Goal: Transaction & Acquisition: Purchase product/service

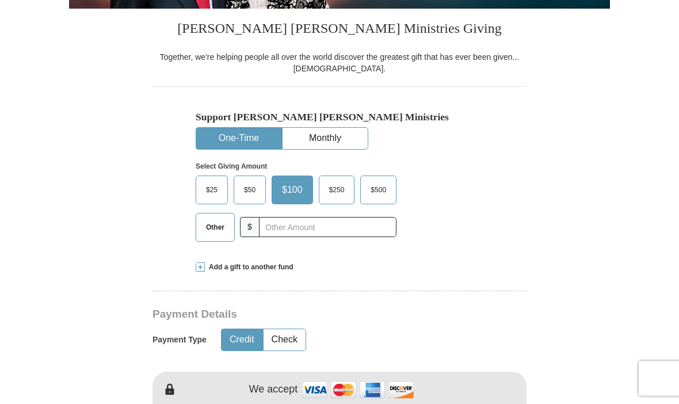
scroll to position [251, 0]
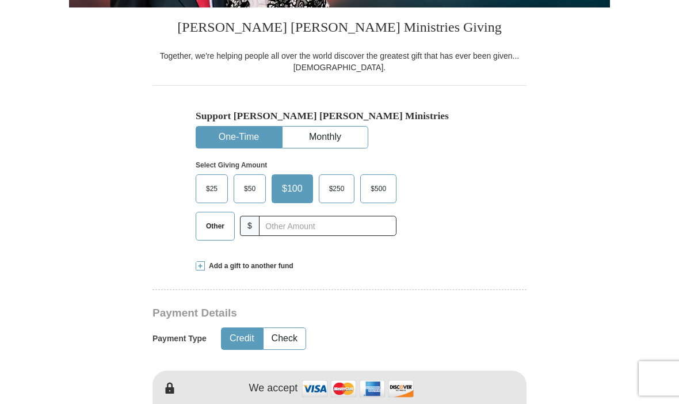
click at [241, 269] on span "Add a gift to another fund" at bounding box center [249, 267] width 89 height 10
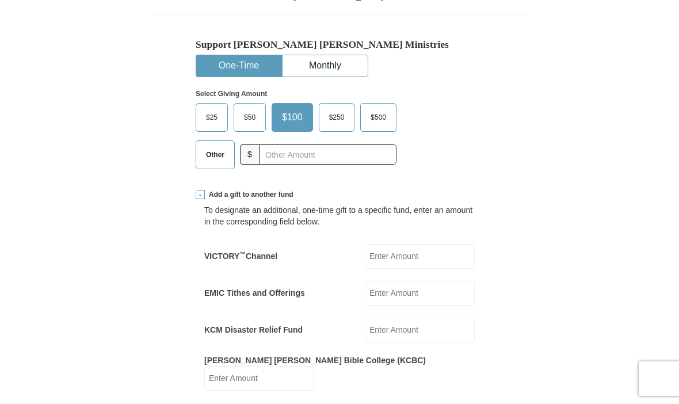
scroll to position [321, 0]
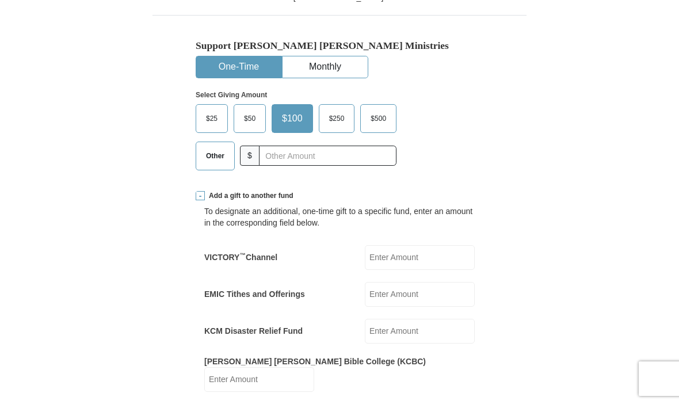
click at [425, 258] on input "VICTORY ™ Channel" at bounding box center [420, 257] width 110 height 25
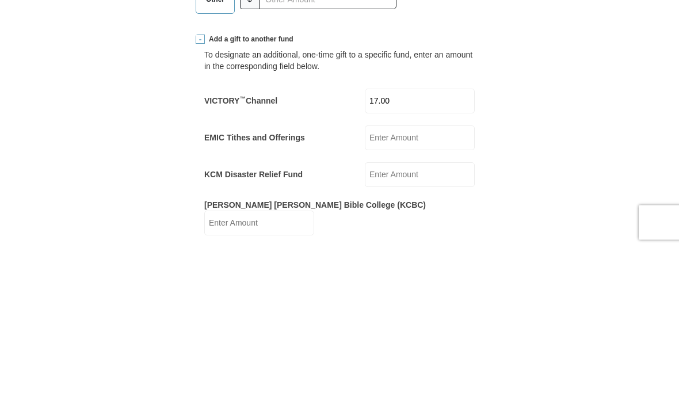
type input "17.00"
click at [426, 319] on input "KCM Disaster Relief Fund" at bounding box center [420, 331] width 110 height 25
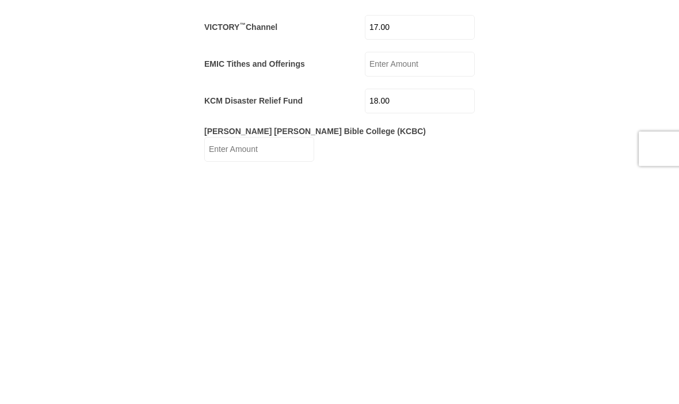
scroll to position [551, 0]
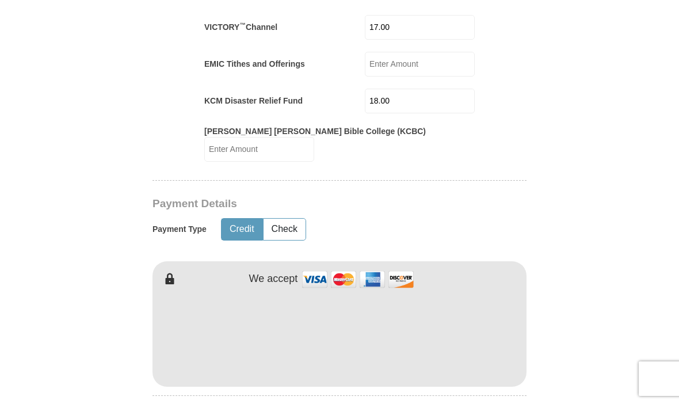
type input "18.00"
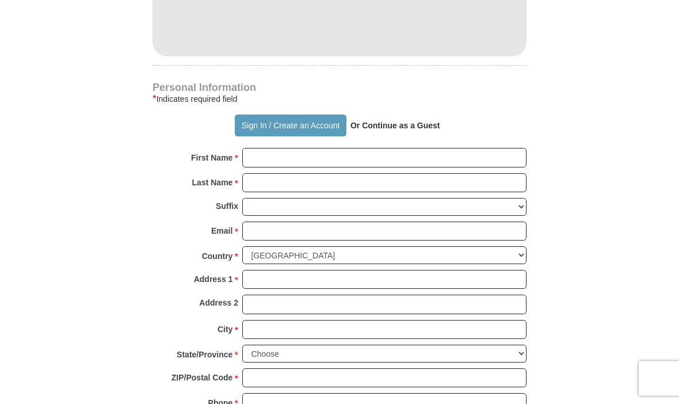
scroll to position [882, 0]
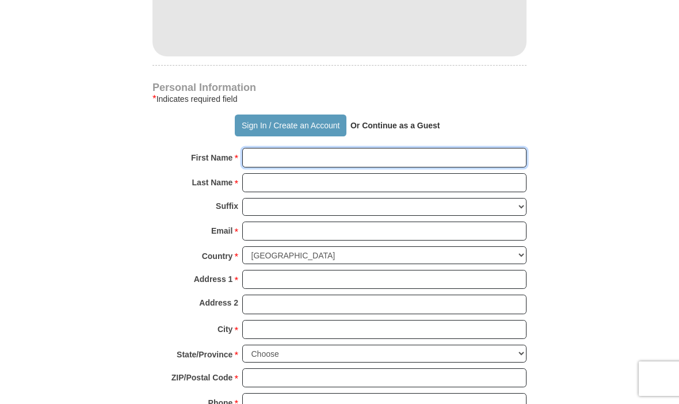
click at [315, 151] on input "First Name *" at bounding box center [384, 158] width 284 height 20
type input "[PERSON_NAME]"
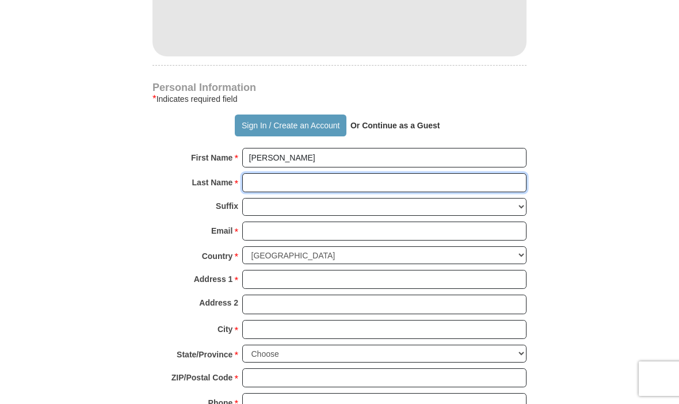
type input "[PERSON_NAME]"
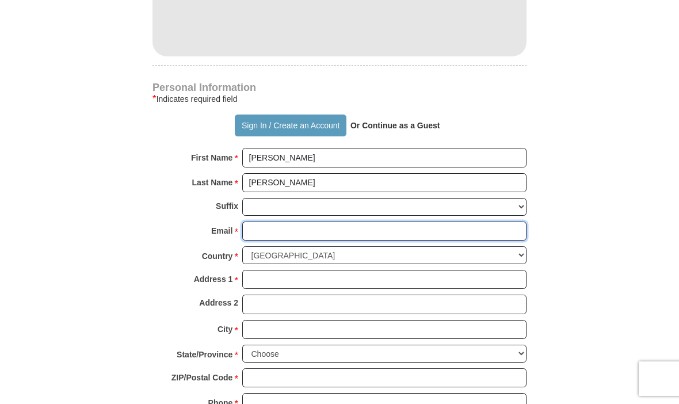
click at [314, 221] on input "Email *" at bounding box center [384, 231] width 284 height 20
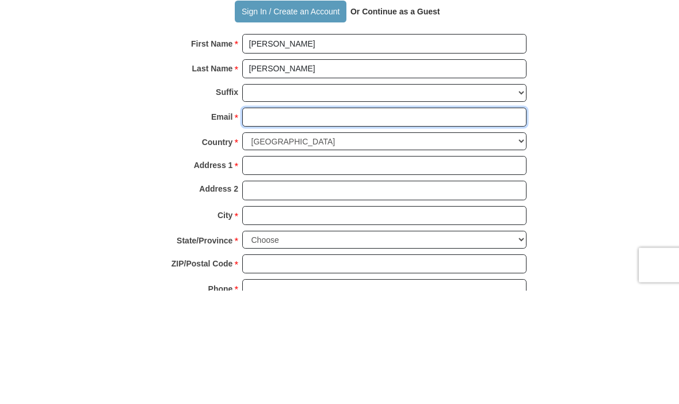
type input "[EMAIL_ADDRESS][DOMAIN_NAME]"
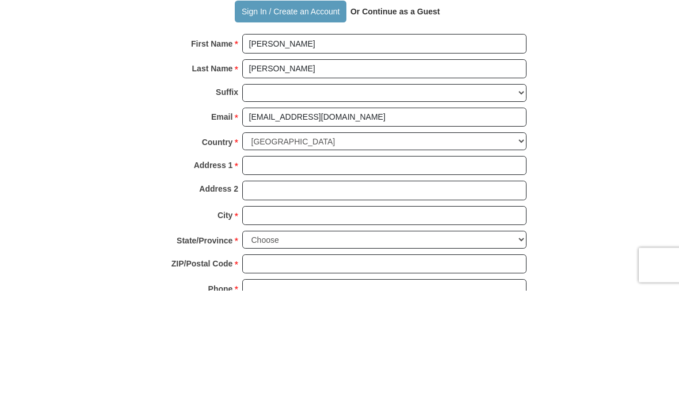
scroll to position [995, 0]
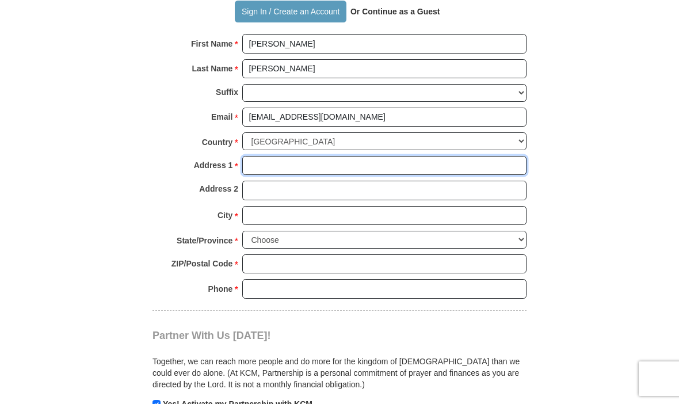
click at [318, 156] on input "Address 1 *" at bounding box center [384, 166] width 284 height 20
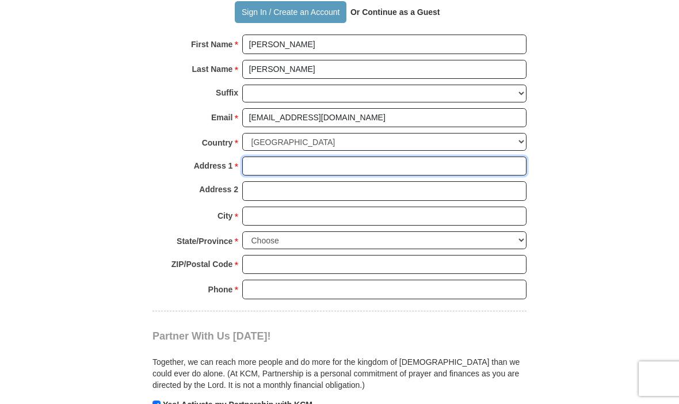
type input "[STREET_ADDRESS][PERSON_NAME]"
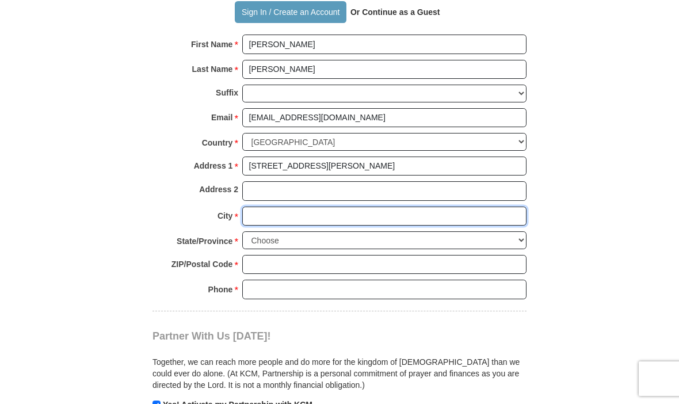
type input "[GEOGRAPHIC_DATA]"
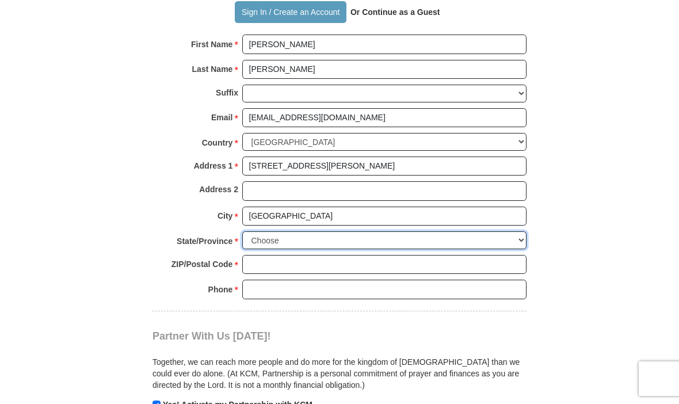
select select "FL"
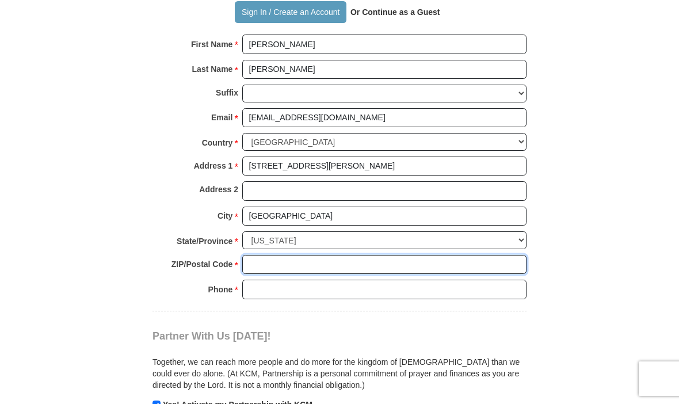
type input "32205"
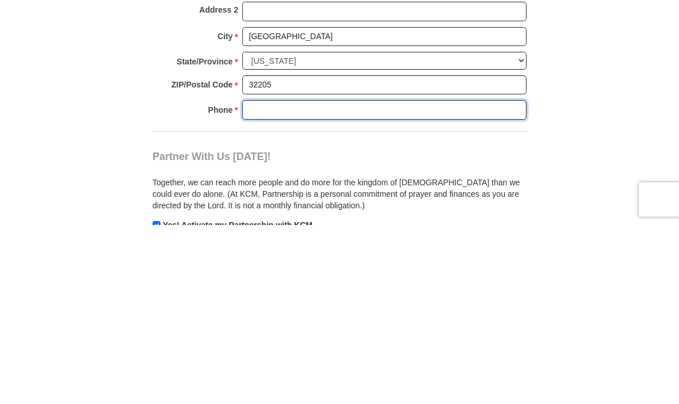
type input "9043883266"
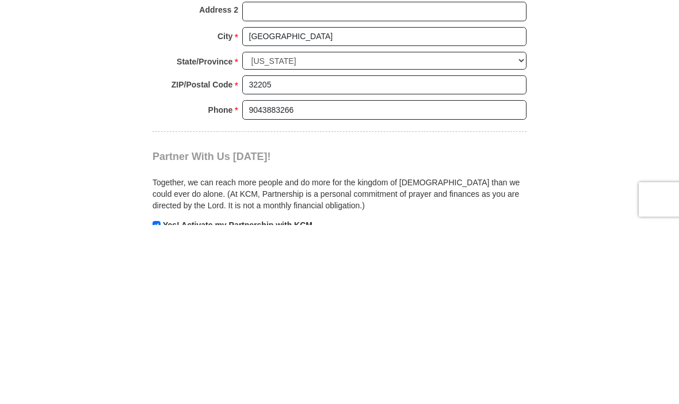
scroll to position [1174, 0]
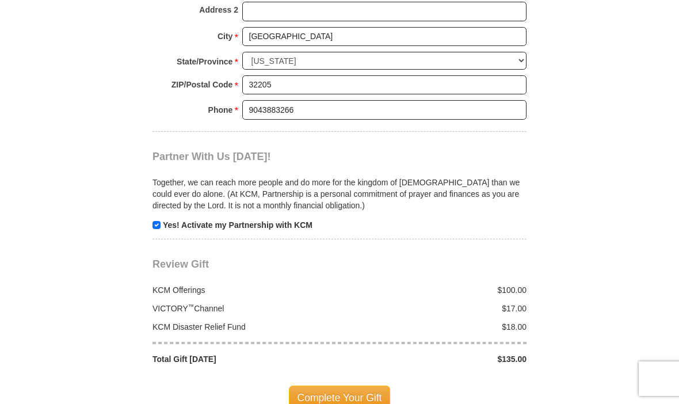
click at [158, 221] on input "checkbox" at bounding box center [156, 225] width 8 height 8
checkbox input "false"
click at [361, 385] on span "Complete Your Gift" at bounding box center [340, 397] width 102 height 24
